Goal: Task Accomplishment & Management: Complete application form

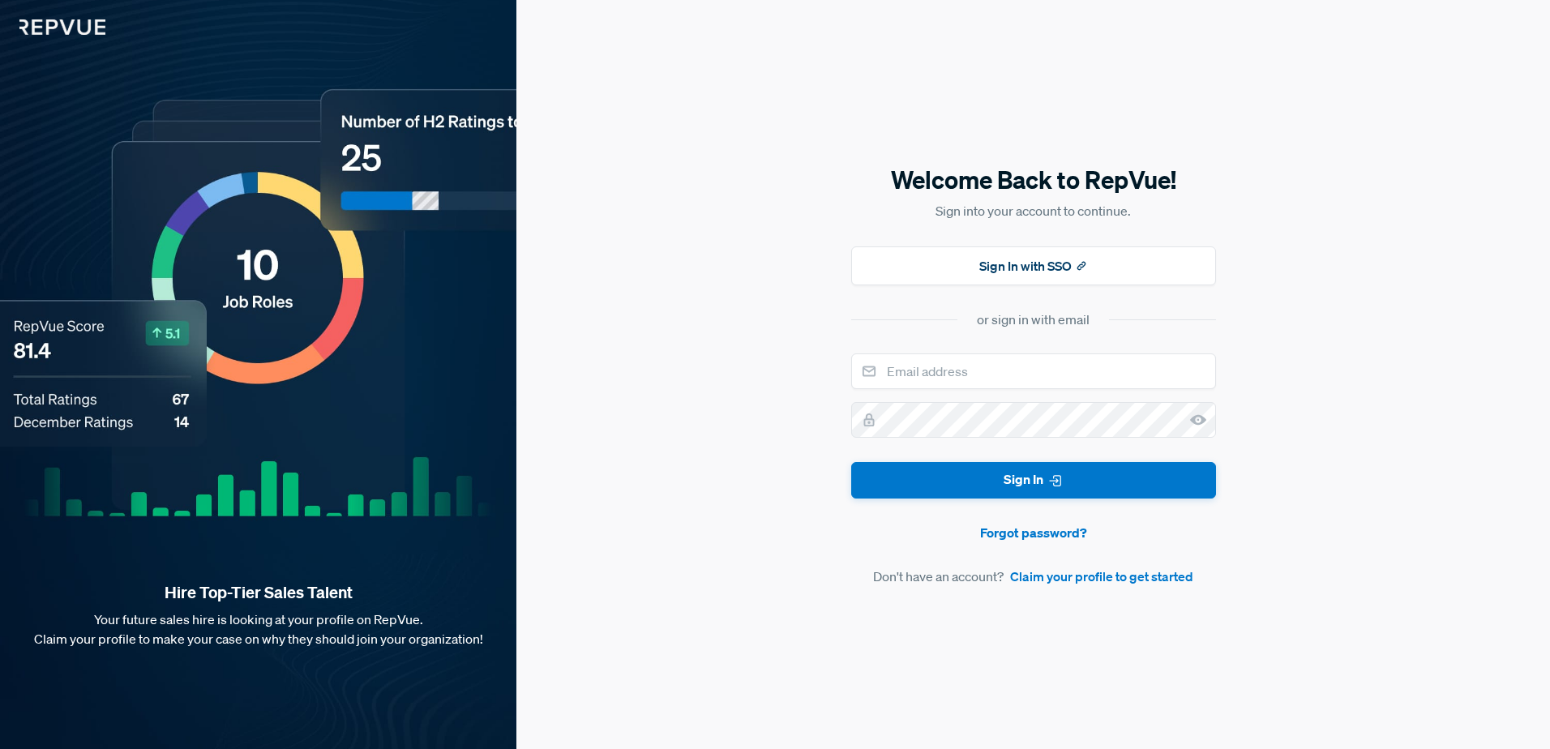
type input "[PERSON_NAME][EMAIL_ADDRESS][DOMAIN_NAME]"
click at [1203, 425] on icon at bounding box center [1198, 420] width 16 height 16
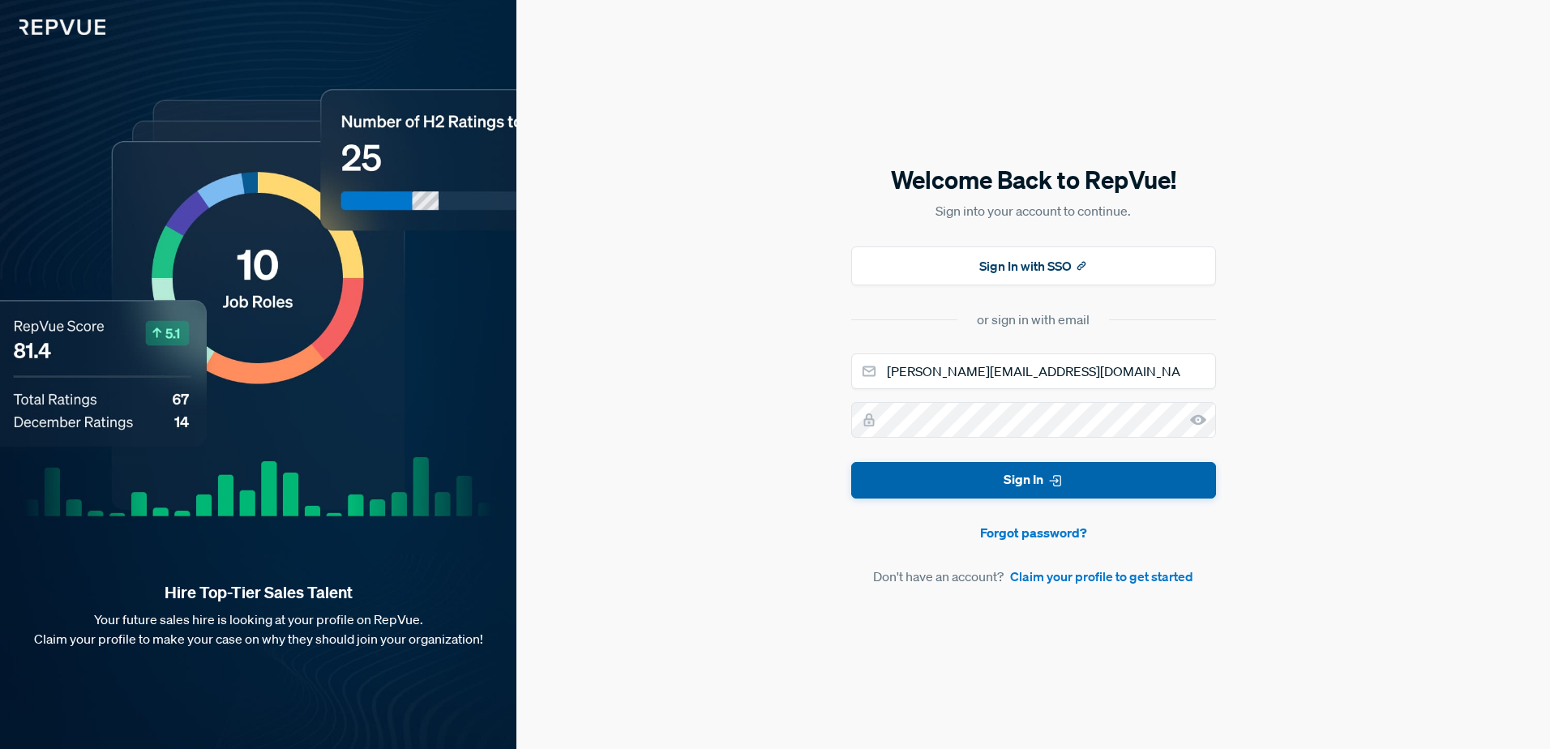
click at [1106, 486] on button "Sign In" at bounding box center [1033, 480] width 365 height 36
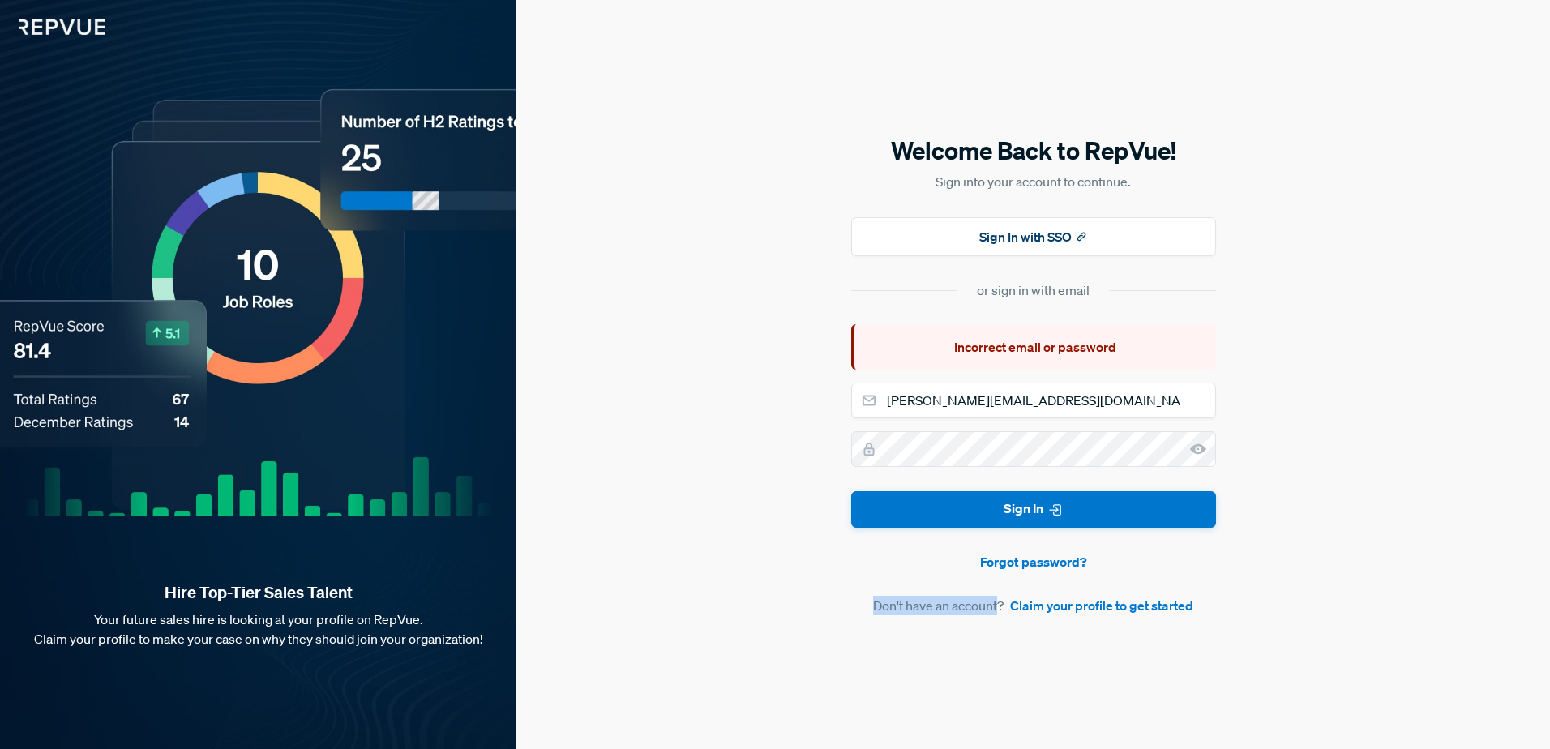
drag, startPoint x: 873, startPoint y: 605, endPoint x: 1001, endPoint y: 604, distance: 127.3
click at [1001, 604] on article "Don't have an account? Claim your profile to get started" at bounding box center [1033, 605] width 365 height 19
drag, startPoint x: 1001, startPoint y: 604, endPoint x: 1161, endPoint y: 637, distance: 163.8
click at [1172, 658] on div "Welcome Back to RepVue! Sign into your account to continue. Sign In with SSO or…" at bounding box center [1034, 374] width 1034 height 749
click at [1150, 603] on link "Claim your profile to get started" at bounding box center [1101, 605] width 183 height 19
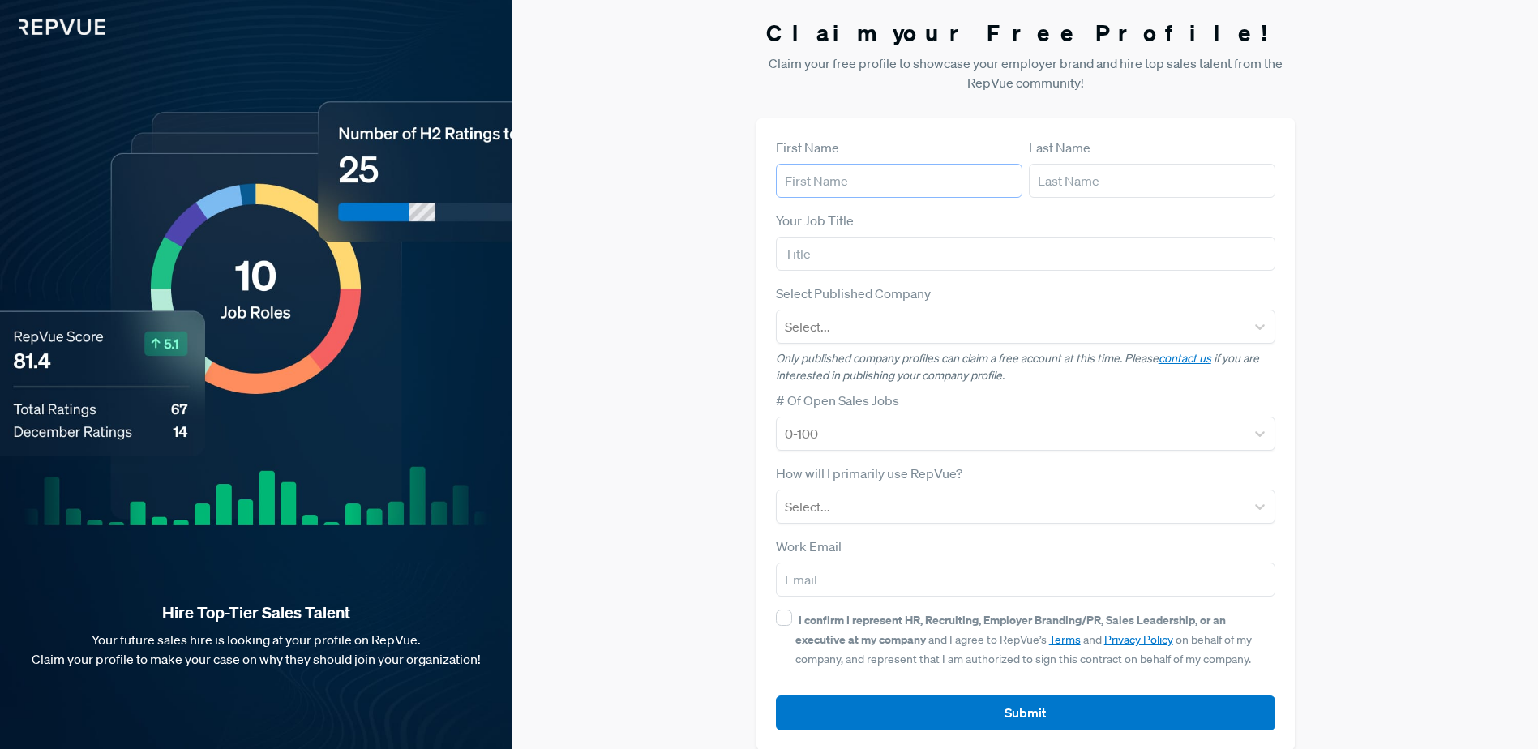
click at [884, 191] on input "text" at bounding box center [899, 181] width 246 height 34
click at [791, 178] on input "[PERSON_NAME]" at bounding box center [899, 181] width 246 height 34
type input "ebastian"
click at [1067, 190] on input "text" at bounding box center [1152, 181] width 246 height 34
type input "ersigehl"
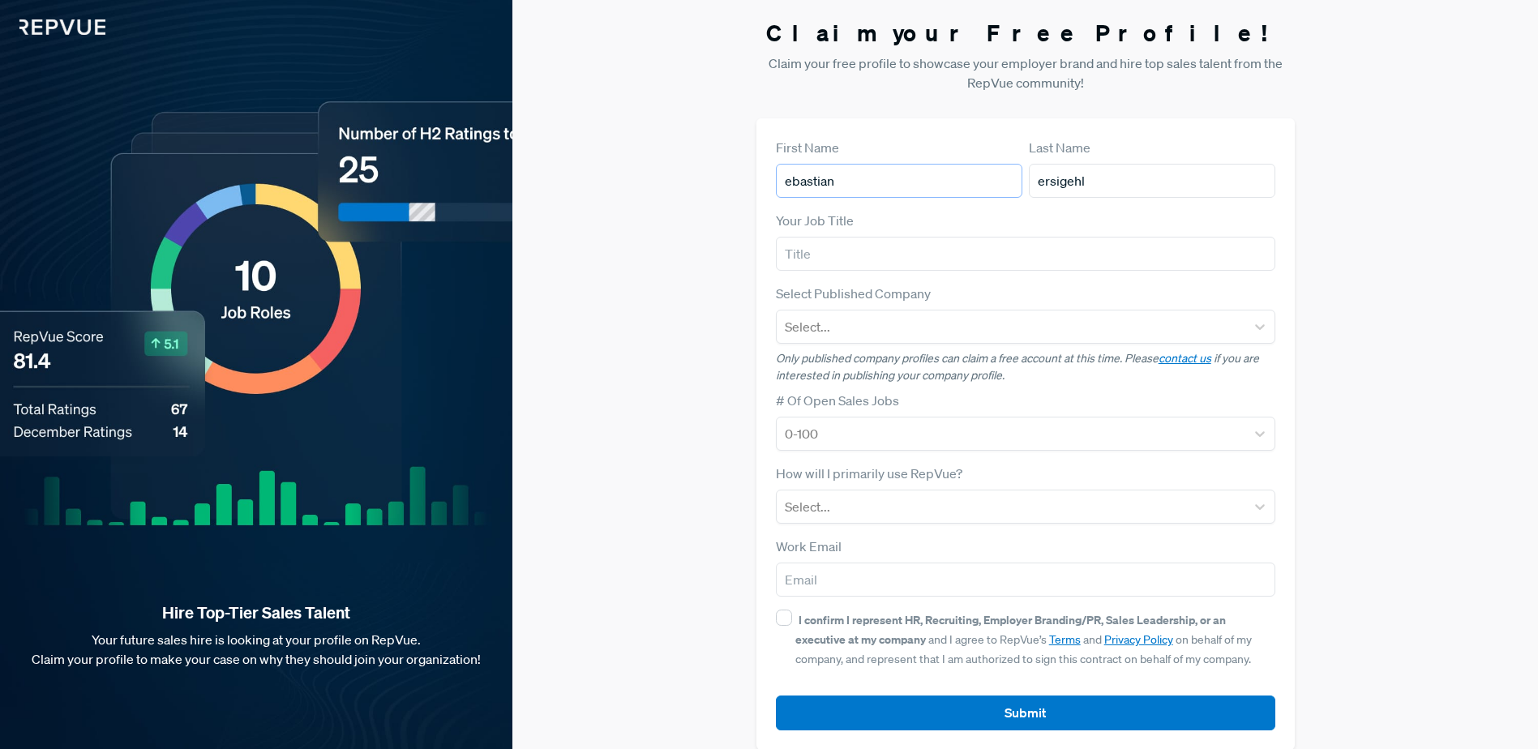
click at [782, 183] on input "ebastian" at bounding box center [899, 181] width 246 height 34
type input "[PERSON_NAME]"
click at [1041, 176] on input "ersigehl" at bounding box center [1152, 181] width 246 height 34
type input "Persigehl"
click at [917, 272] on form "First Name [PERSON_NAME] Last Name [PERSON_NAME] Your Job Title Select Publishe…" at bounding box center [1025, 434] width 499 height 593
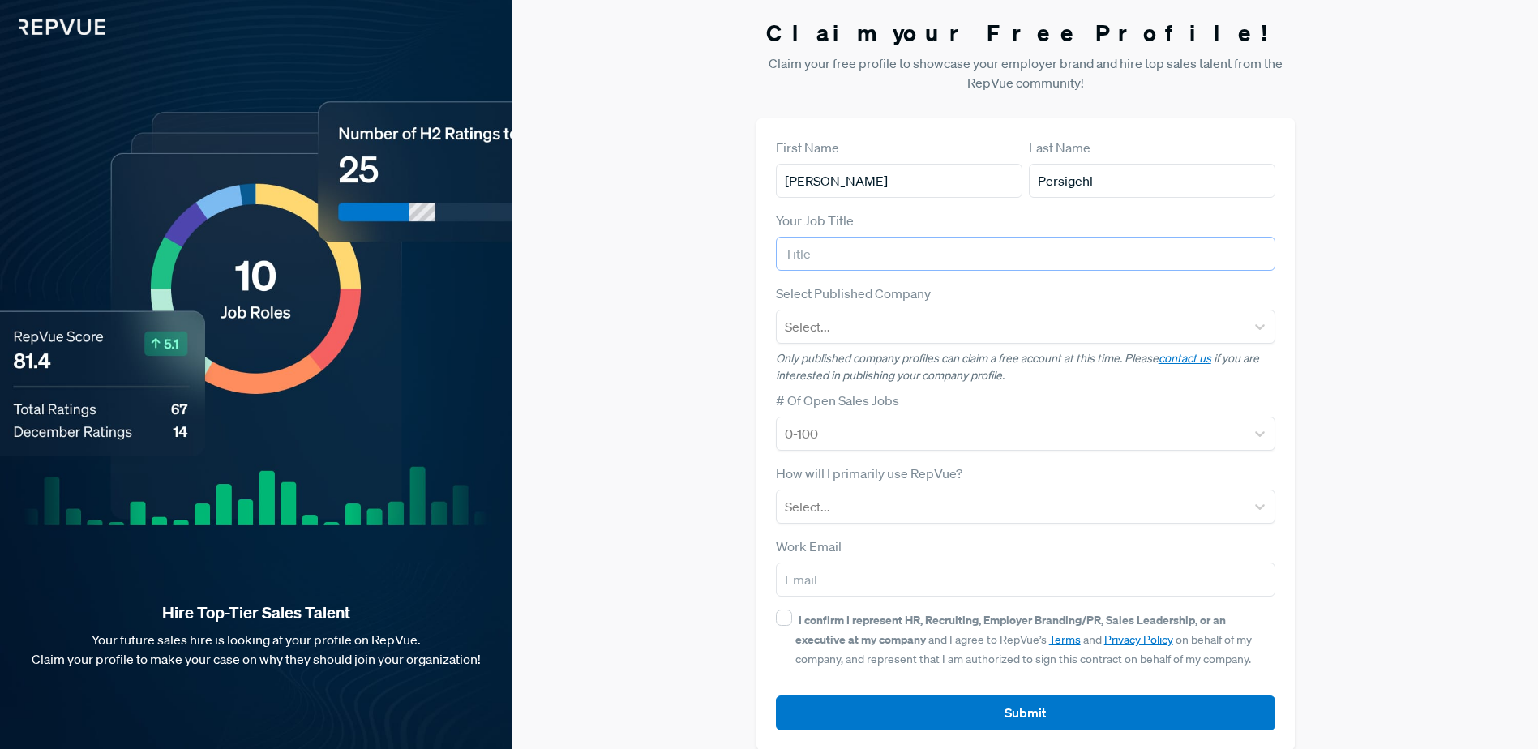
click at [907, 246] on input "text" at bounding box center [1025, 254] width 499 height 34
click at [895, 255] on input "text" at bounding box center [1025, 254] width 499 height 34
type input "Account Manager"
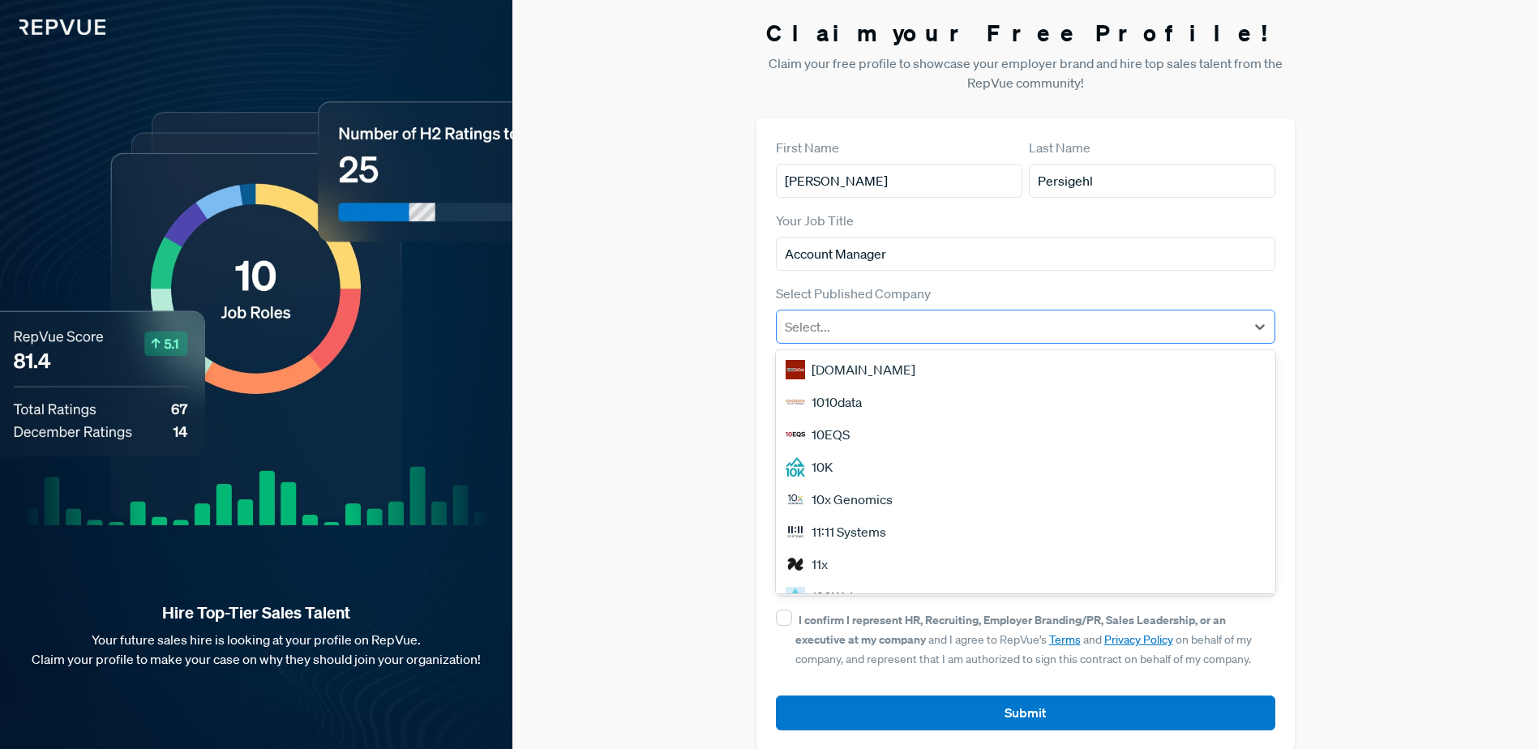
click at [852, 324] on div at bounding box center [1011, 326] width 452 height 23
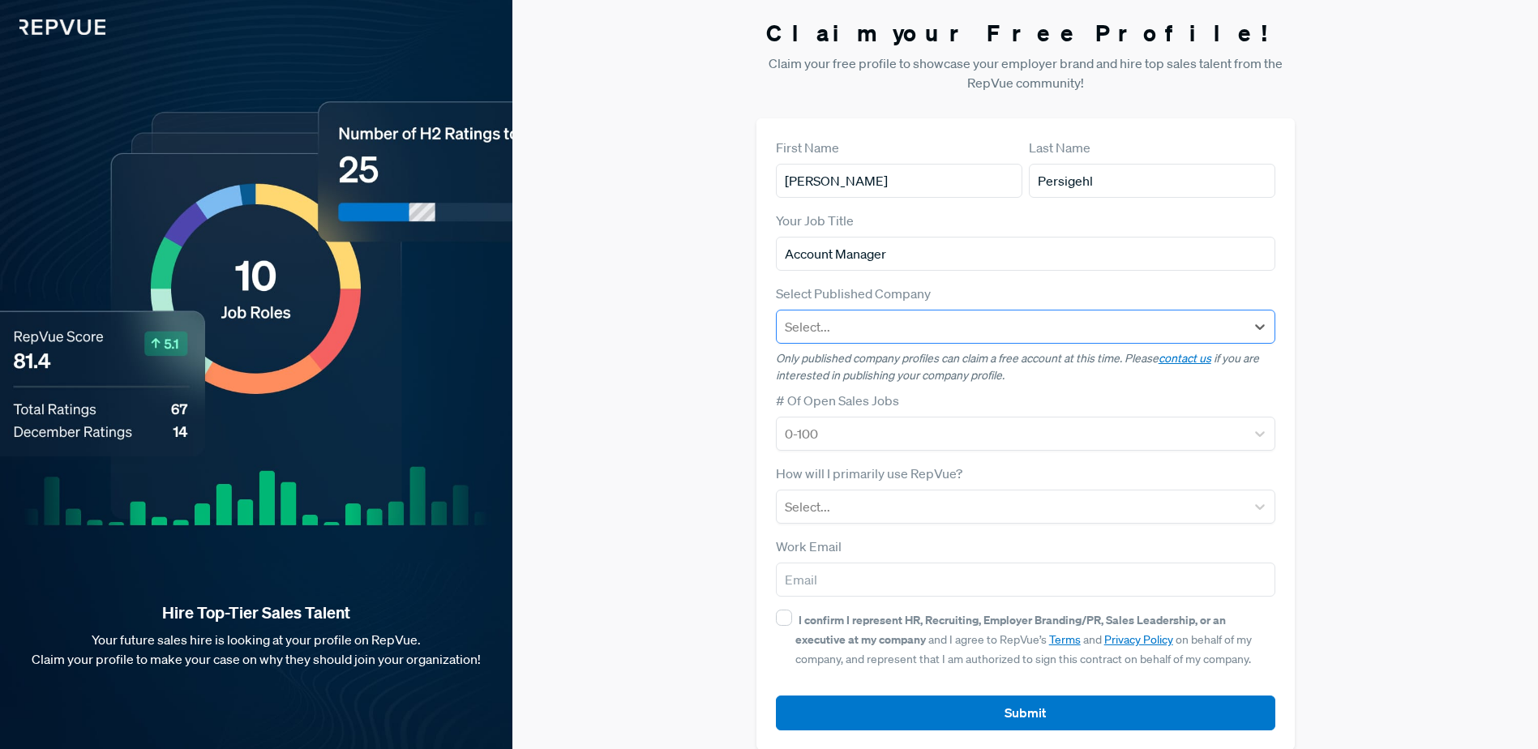
click at [864, 324] on div at bounding box center [1011, 326] width 452 height 23
type input "F"
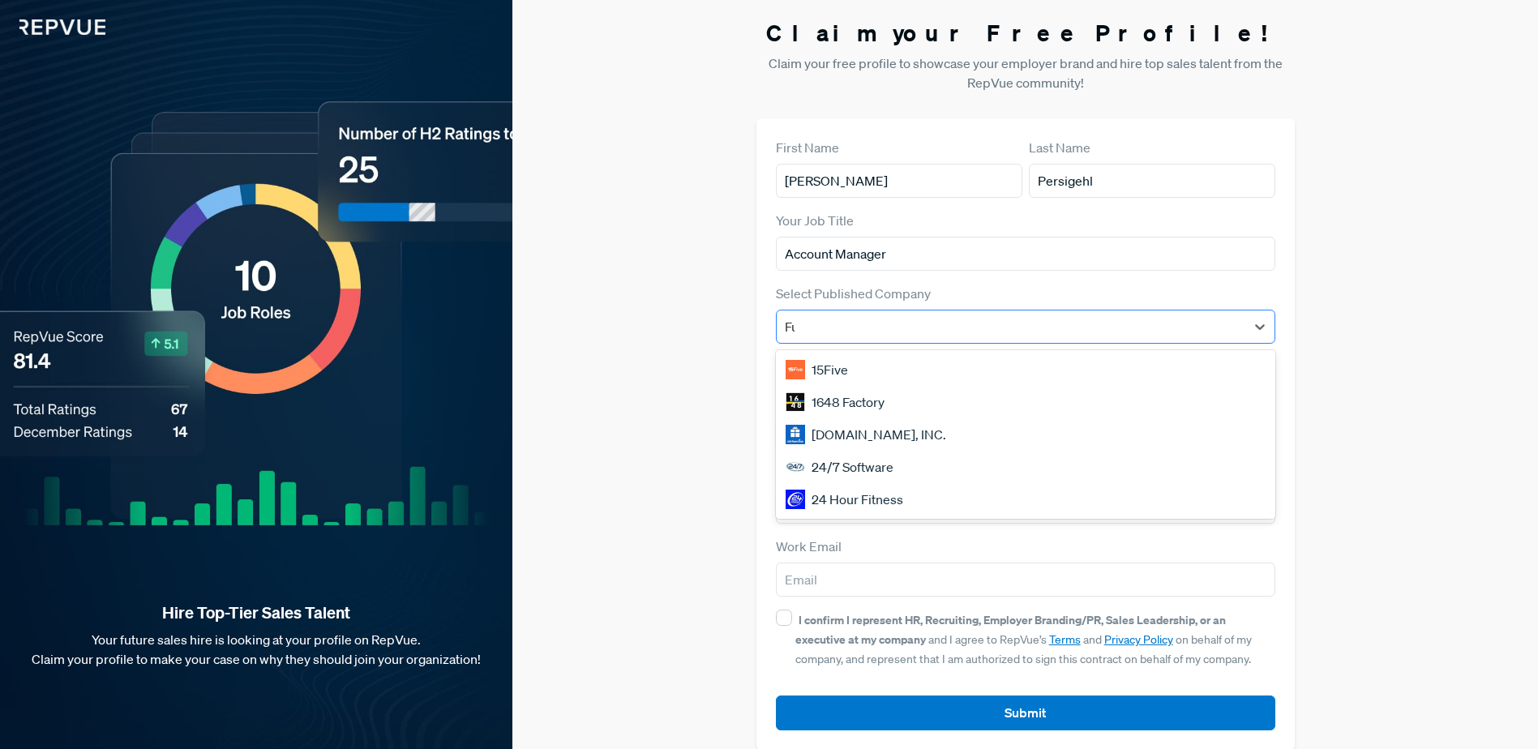
type input "Fuji"
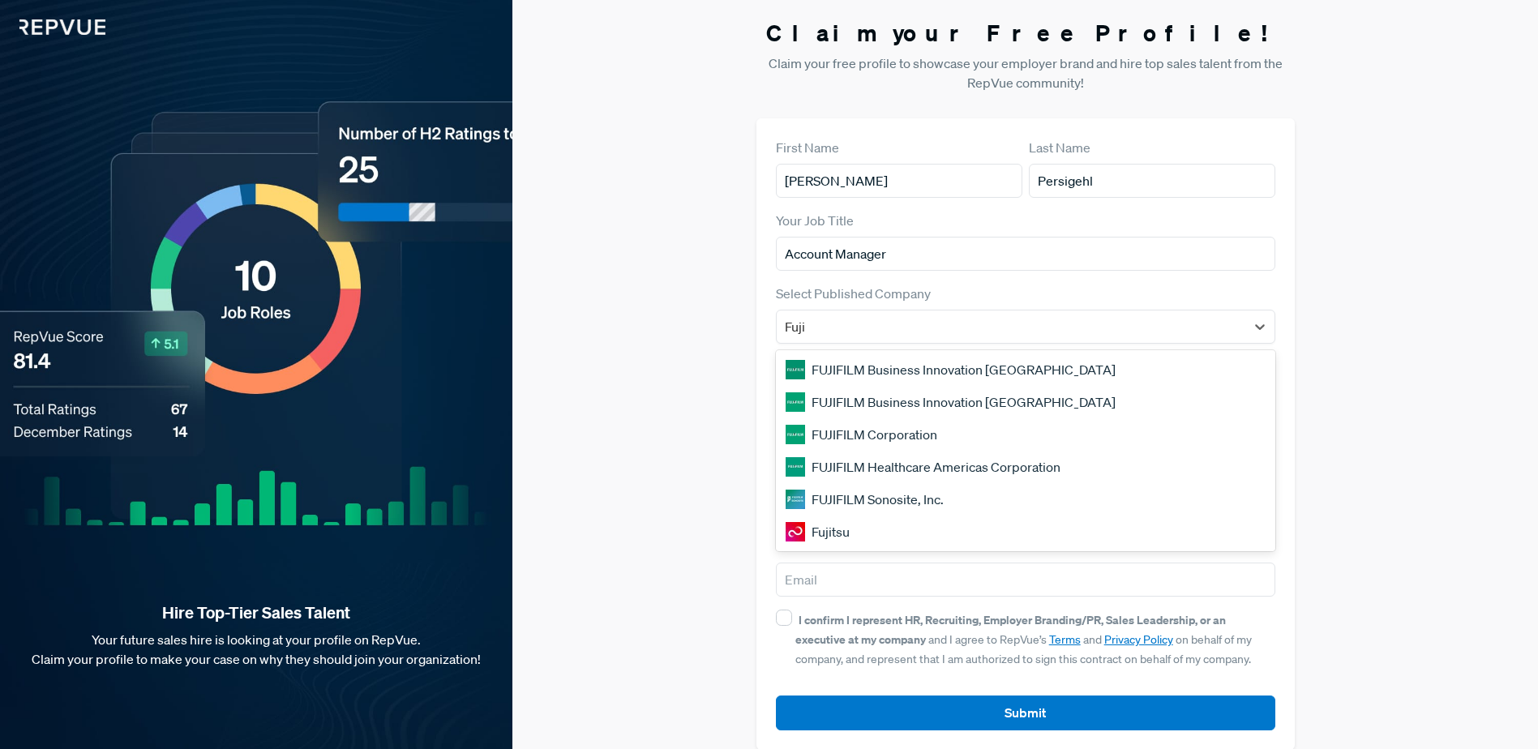
click at [844, 529] on div "Fujitsu" at bounding box center [1025, 532] width 499 height 32
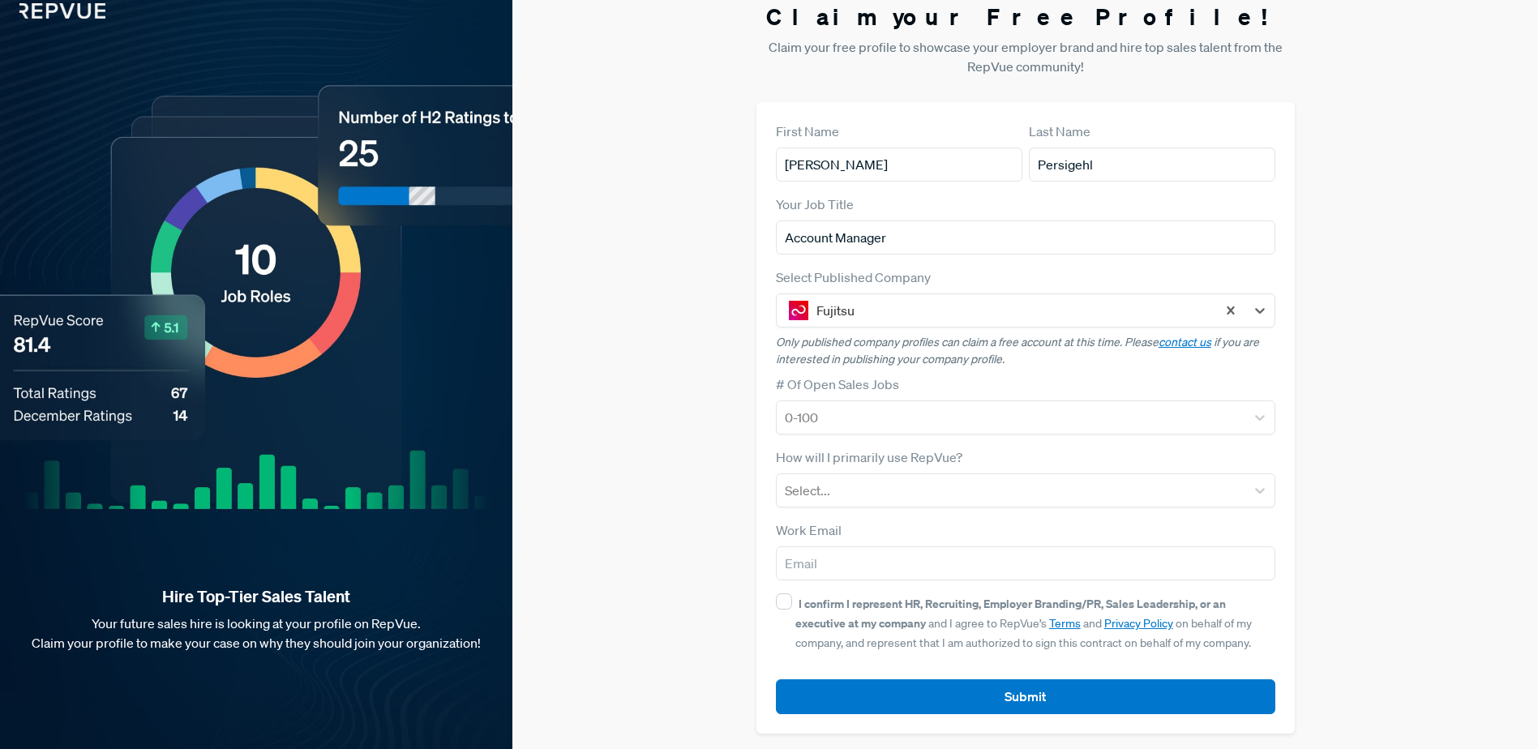
scroll to position [20, 0]
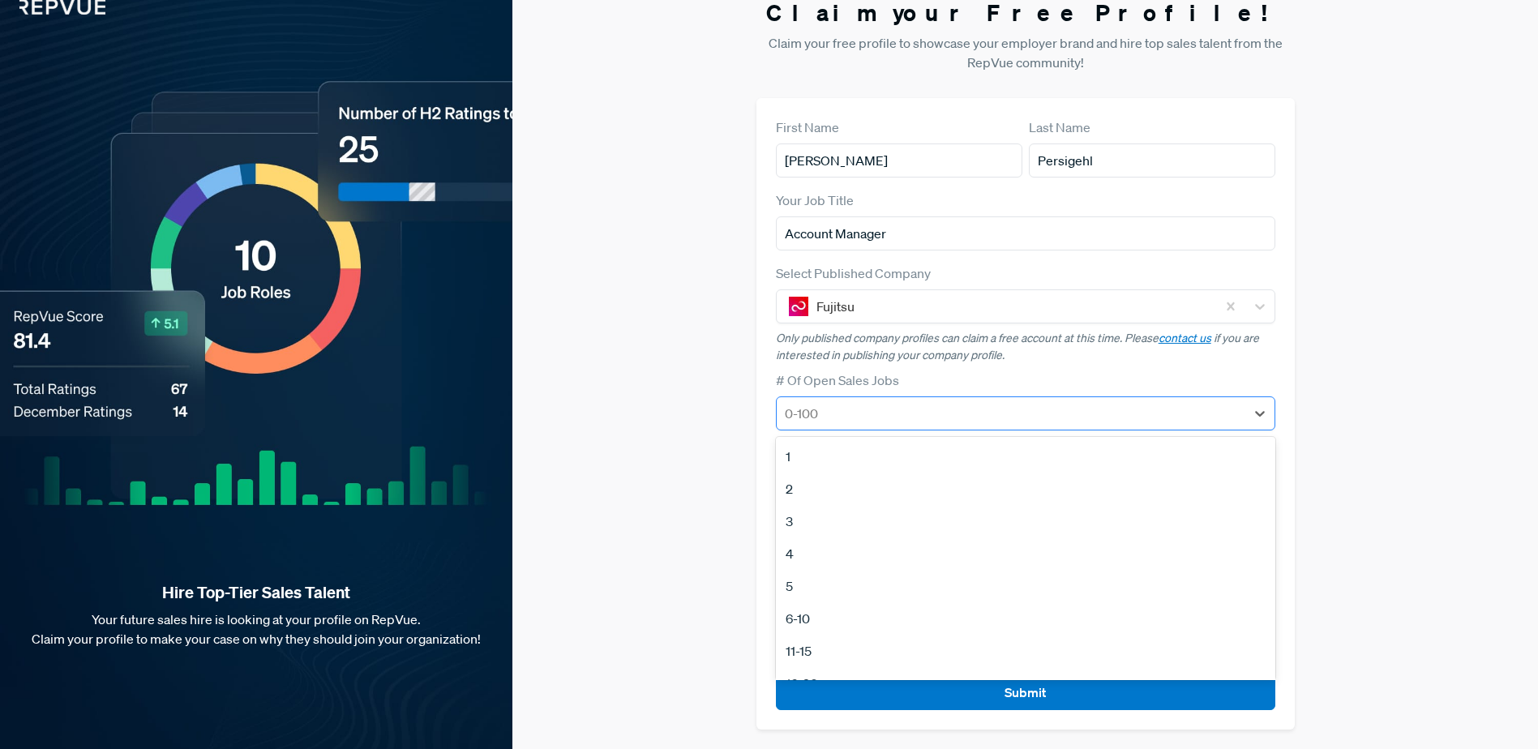
click at [991, 409] on div at bounding box center [1011, 413] width 452 height 23
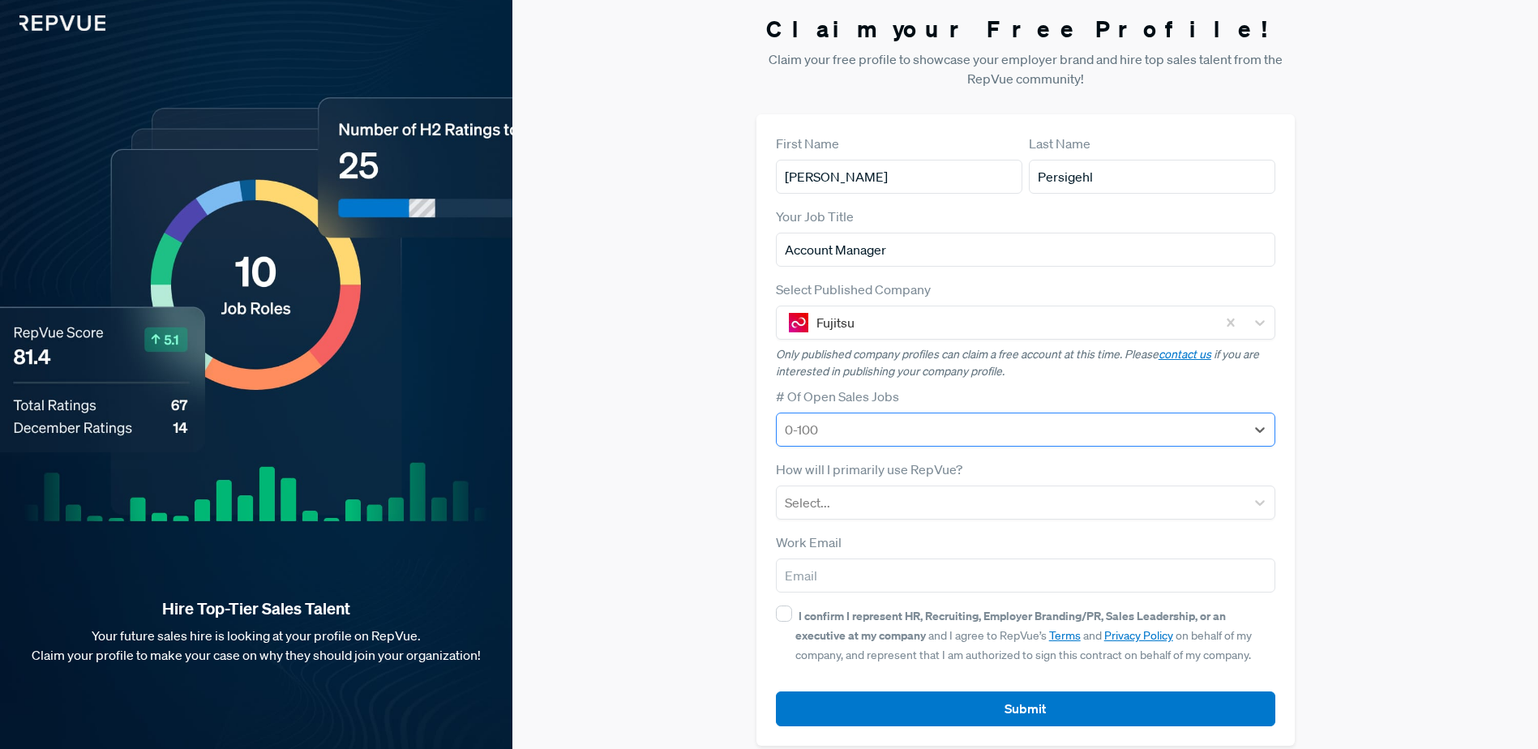
scroll to position [0, 0]
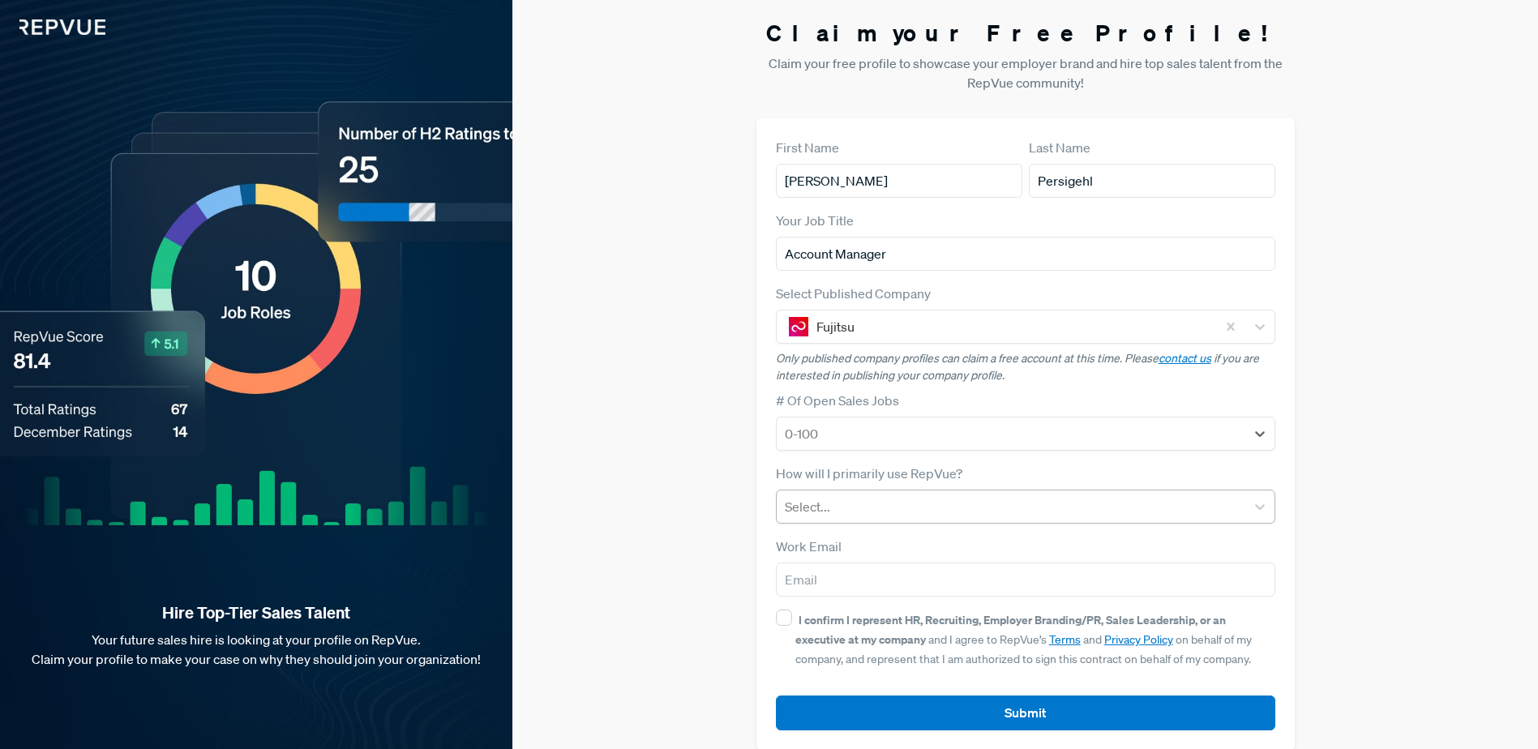
click at [938, 506] on div at bounding box center [1011, 506] width 452 height 23
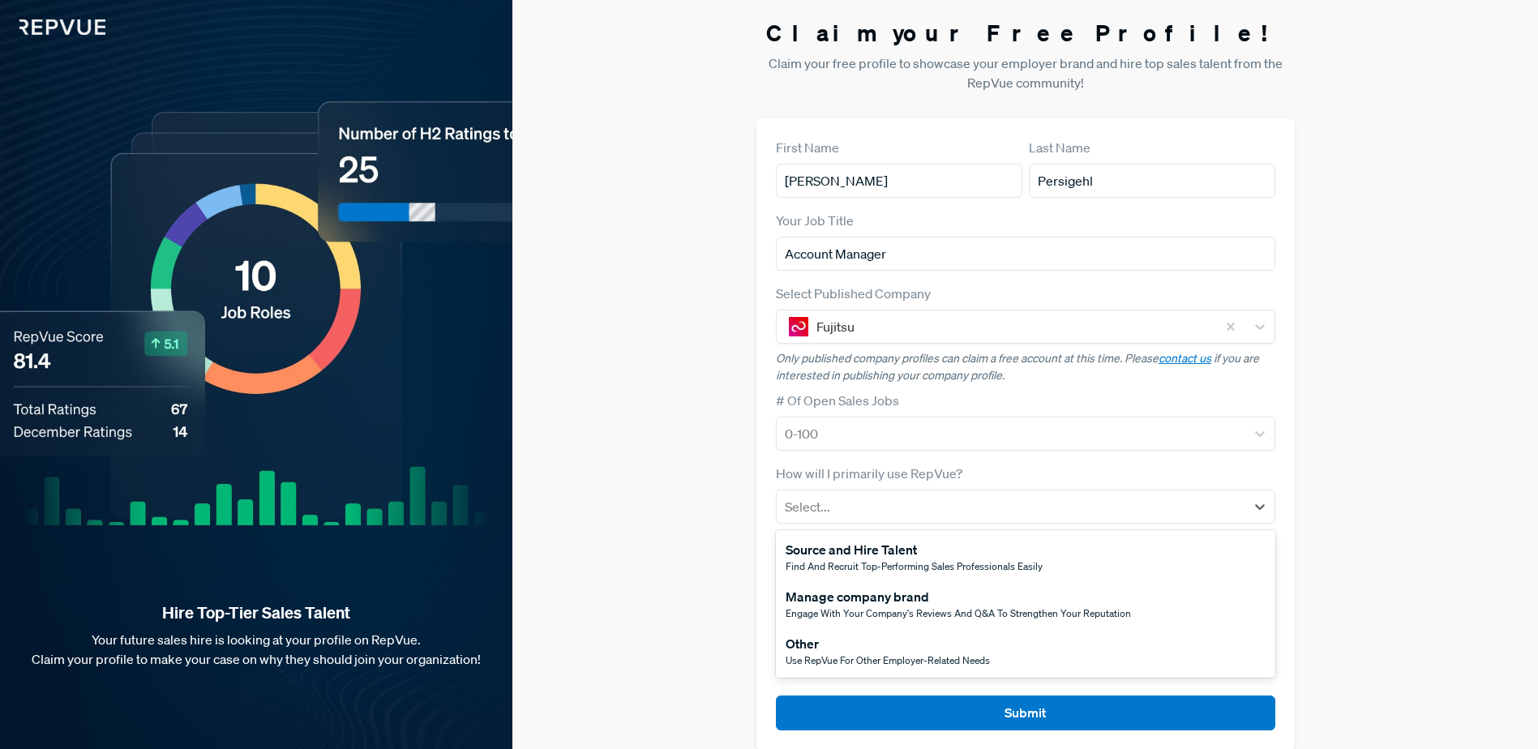
click at [558, 351] on div "Claim your Free Profile! Claim your free profile to showcase your employer bran…" at bounding box center [1025, 384] width 1026 height 769
